Goal: Task Accomplishment & Management: Manage account settings

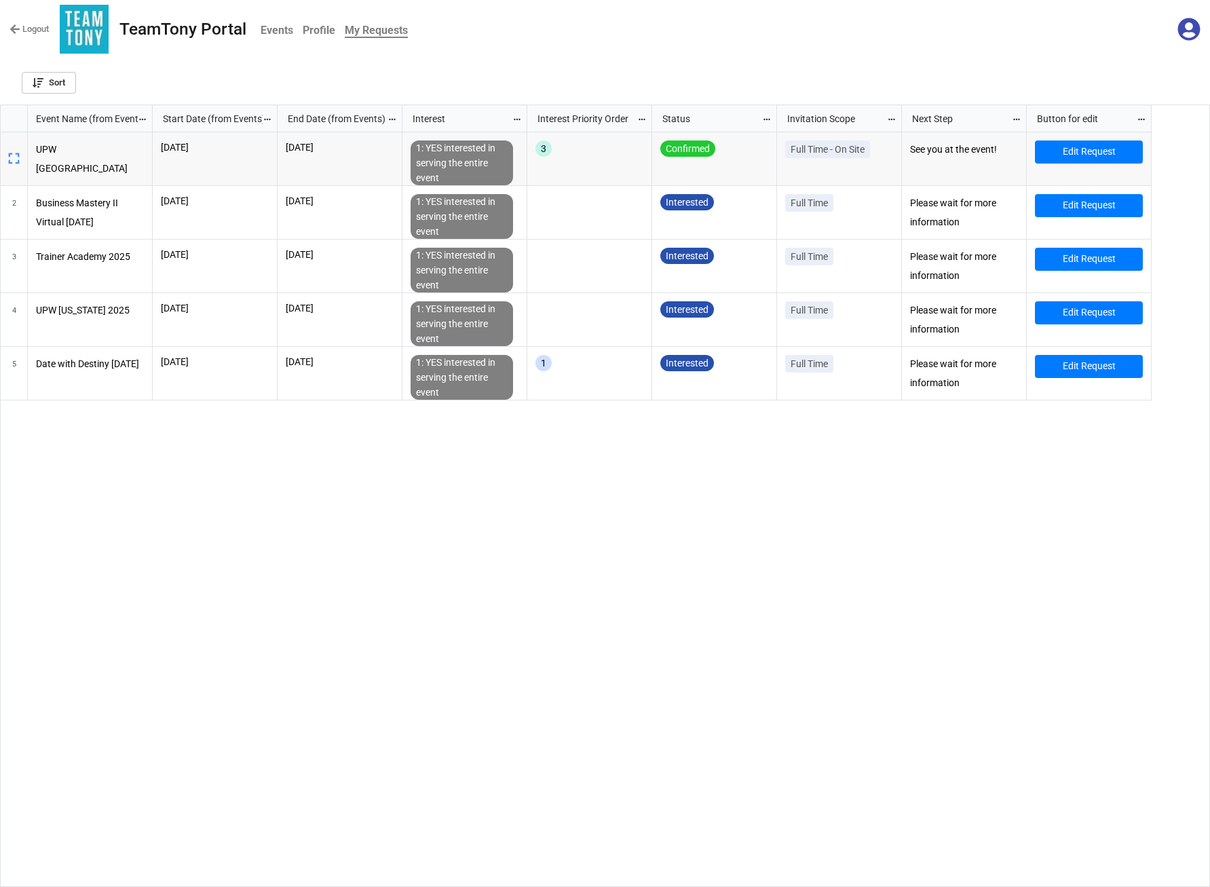
scroll to position [770, 1197]
click at [73, 78] on link "Sort" at bounding box center [49, 83] width 54 height 22
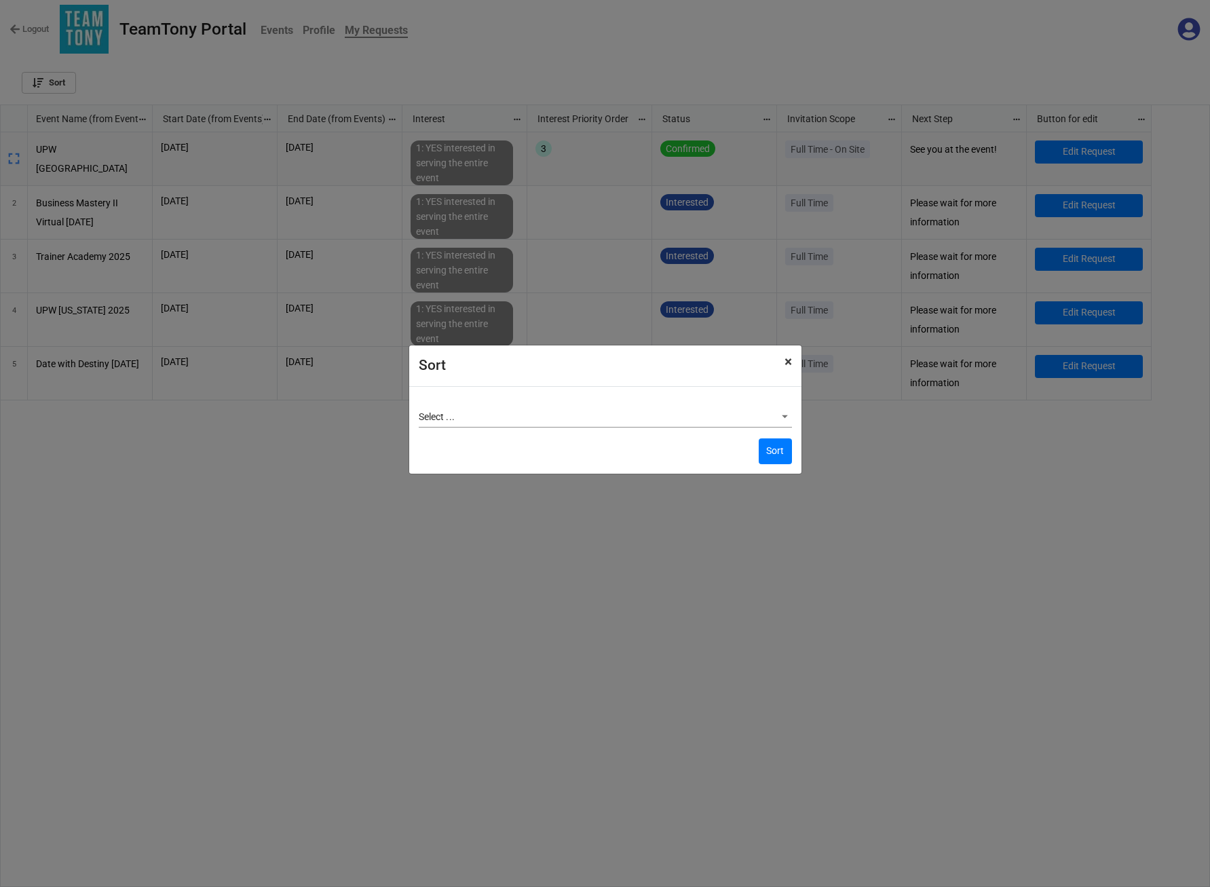
click at [789, 365] on span "×" at bounding box center [788, 362] width 7 height 16
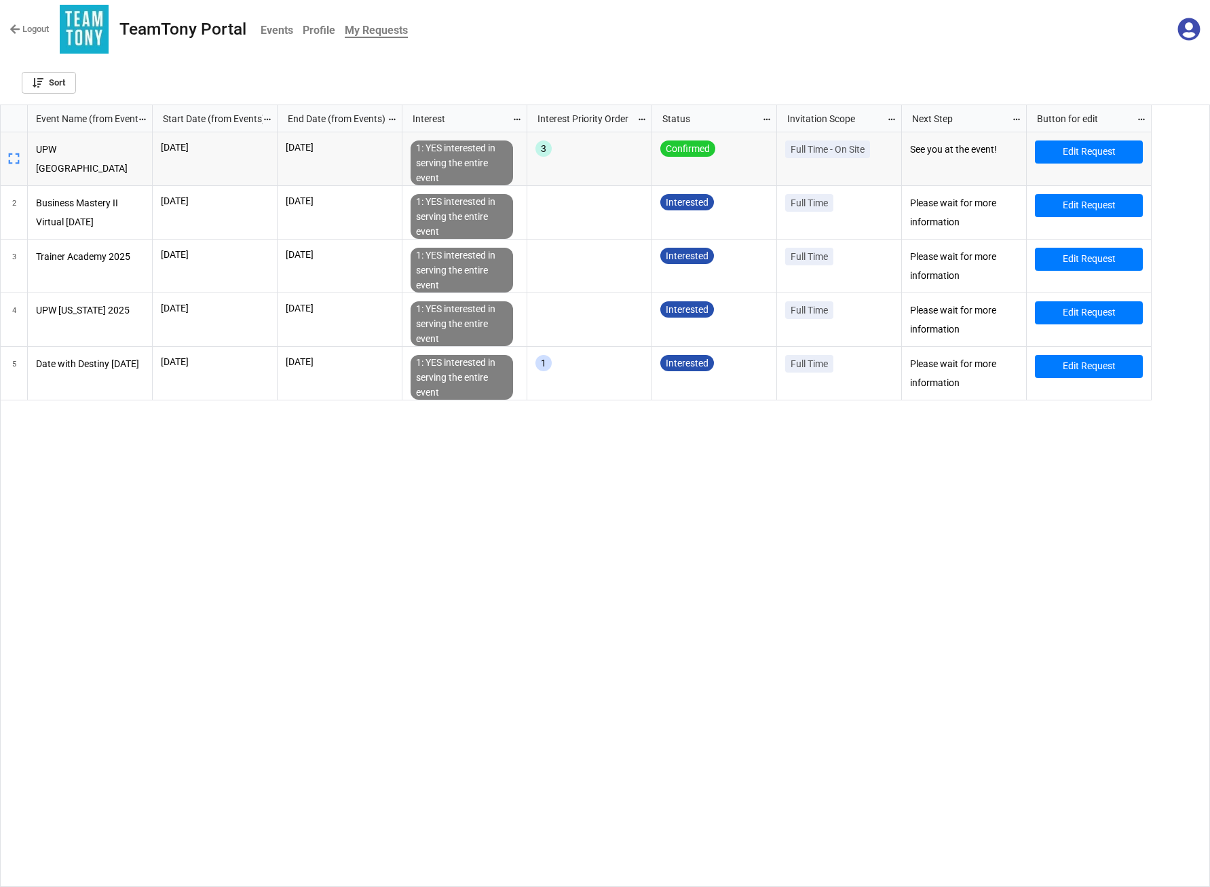
click at [269, 33] on b "Events" at bounding box center [277, 30] width 33 height 13
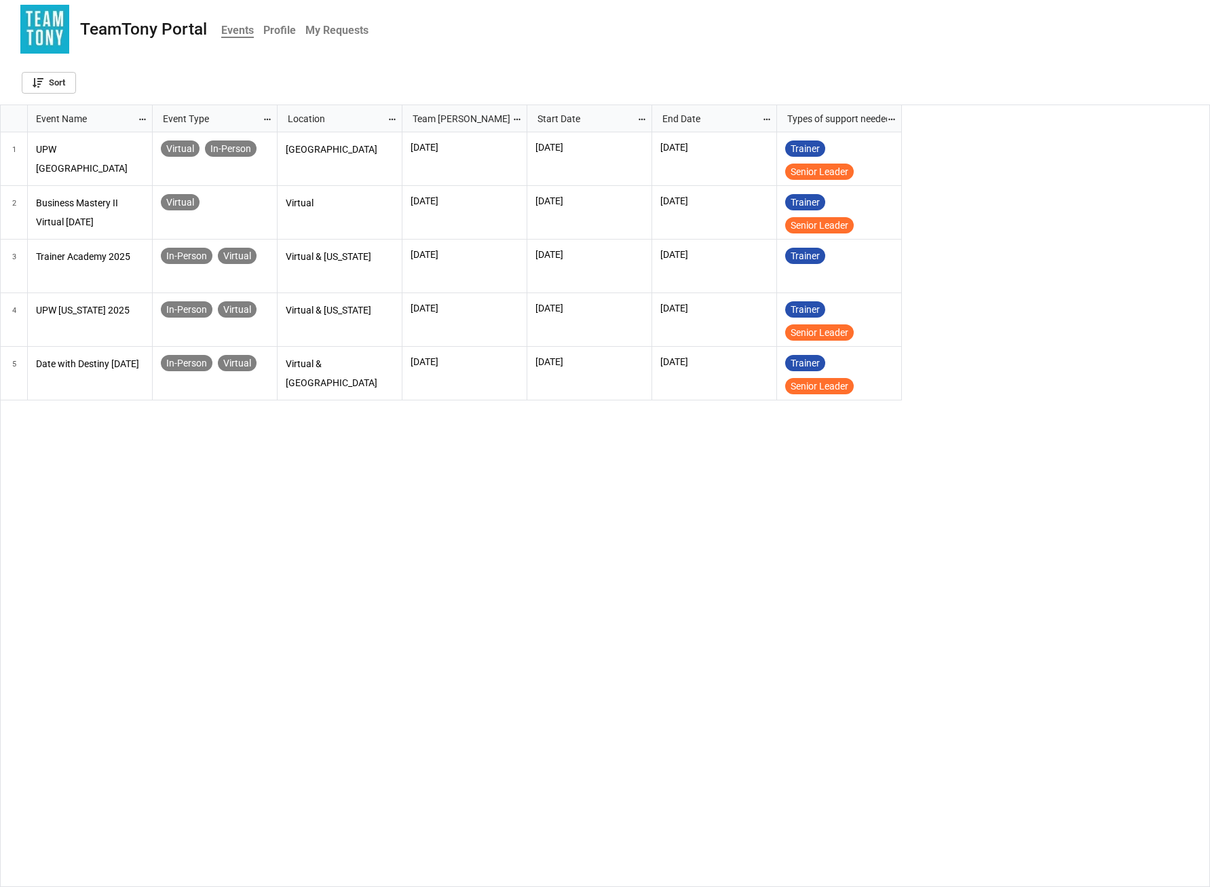
scroll to position [770, 1197]
click at [272, 32] on b "Profile" at bounding box center [279, 30] width 33 height 13
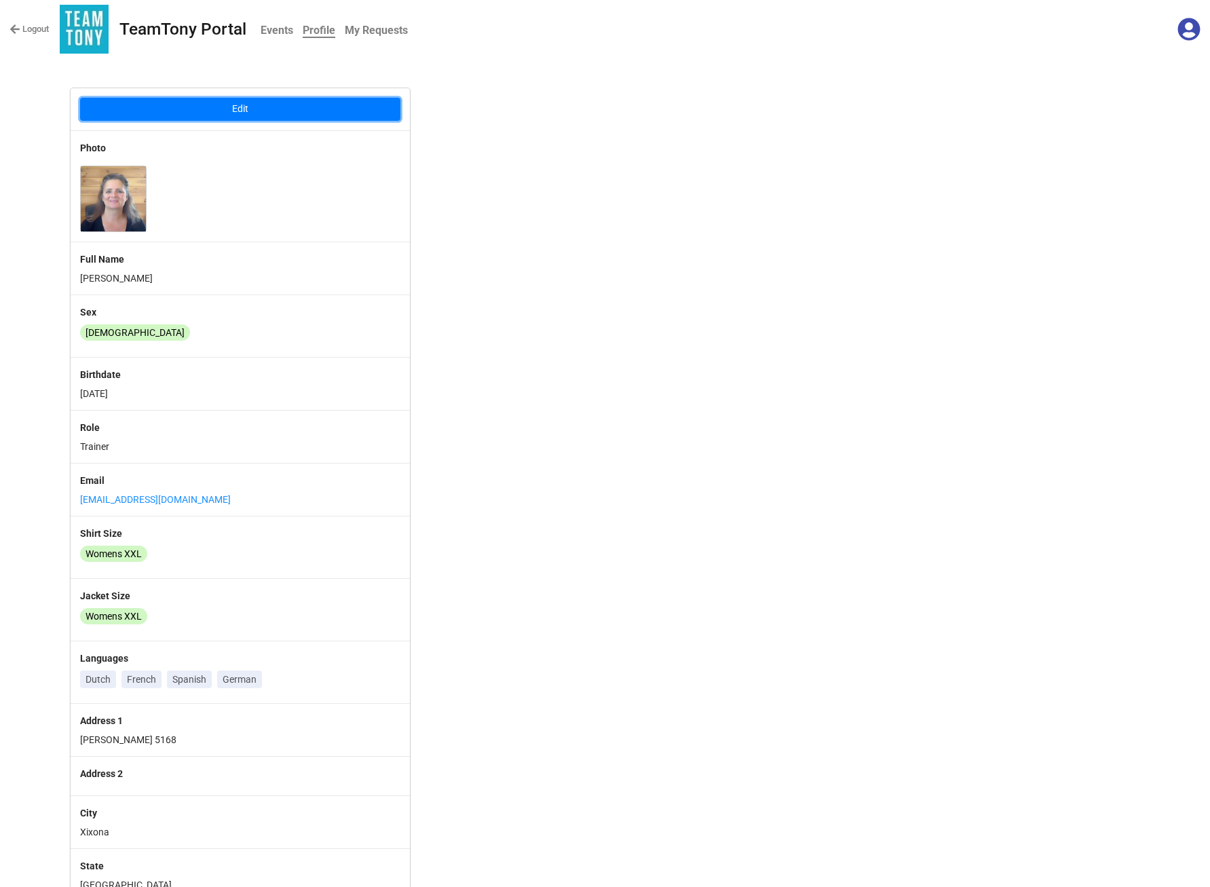
click at [247, 109] on button "Edit" at bounding box center [240, 109] width 320 height 23
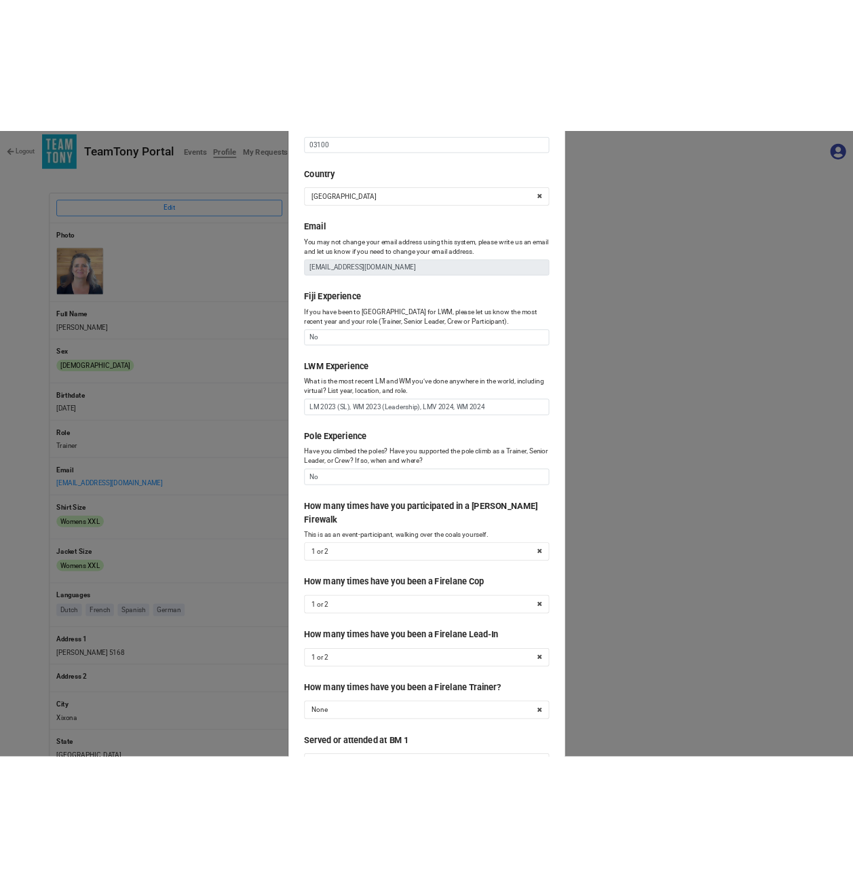
scroll to position [1339, 0]
